Goal: Find specific page/section: Find specific page/section

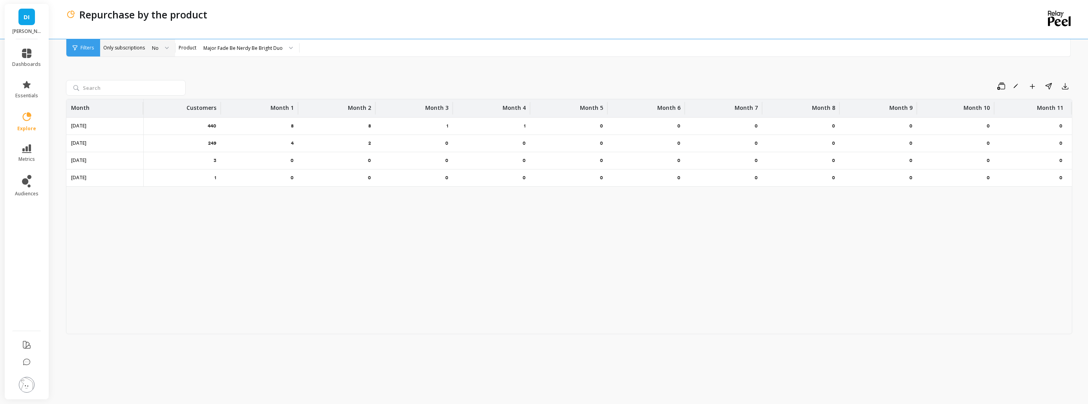
click at [163, 49] on div at bounding box center [163, 47] width 9 height 17
click at [208, 68] on div "Save Rename Add to Dashboard Share Export Month Customers Month 1 Month 2 Month…" at bounding box center [569, 217] width 1006 height 353
click at [218, 44] on div "Major Fade Be Nerdy Be Bright Duo" at bounding box center [243, 48] width 81 height 9
click at [175, 77] on div "Save Rename Add to Dashboard Share Export Month Customers Month 1 Month 2 Month…" at bounding box center [569, 217] width 1006 height 353
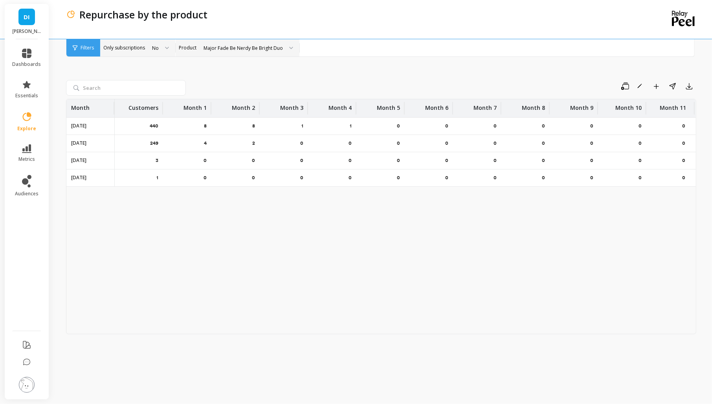
click at [217, 53] on div "Major Fade Be Nerdy Be Bright Duo" at bounding box center [247, 47] width 103 height 17
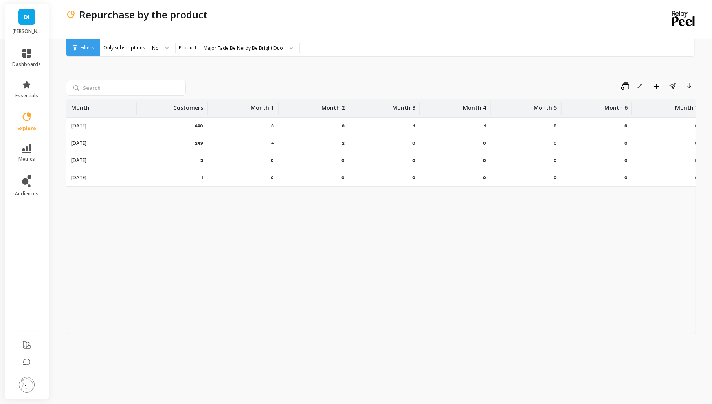
click at [258, 37] on div "Repurchase by the product" at bounding box center [348, 19] width 565 height 39
click at [253, 53] on div "Major Fade Be Nerdy Be Bright Duo" at bounding box center [247, 47] width 103 height 17
click at [362, 68] on div "Save Rename Add to Dashboard Share Export Month Customers Month 1 Month 2 Month…" at bounding box center [381, 217] width 630 height 353
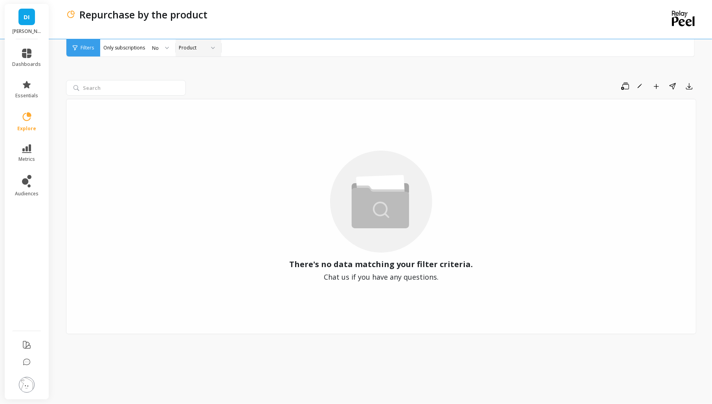
click at [205, 49] on div at bounding box center [209, 47] width 9 height 17
